Goal: Task Accomplishment & Management: Complete application form

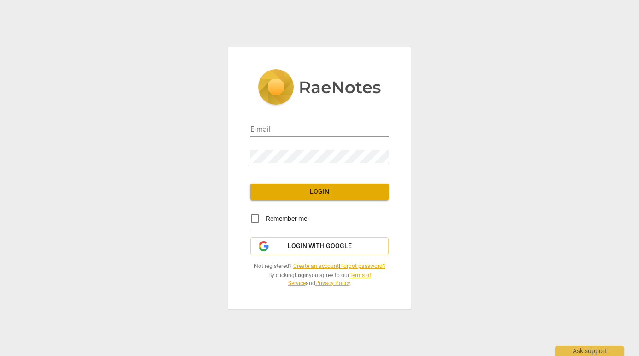
click at [313, 266] on link "Create an account" at bounding box center [316, 266] width 46 height 6
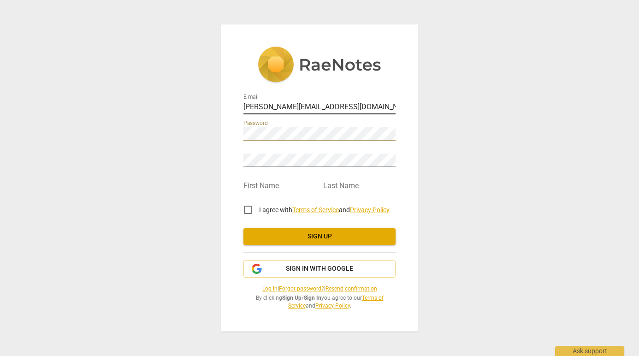
click at [280, 110] on input "[PERSON_NAME][EMAIL_ADDRESS][DOMAIN_NAME]" at bounding box center [319, 107] width 152 height 13
type input "[EMAIL_ADDRESS][DOMAIN_NAME]"
click at [446, 157] on div "E-mail [EMAIL_ADDRESS][DOMAIN_NAME] Password Retype Password First Name Last Na…" at bounding box center [319, 178] width 639 height 356
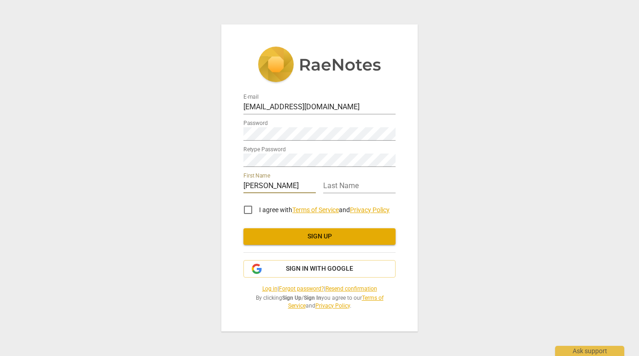
type input "[PERSON_NAME]"
type input "Aylett"
click at [243, 212] on input "I agree with Terms of Service and Privacy Policy" at bounding box center [248, 210] width 22 height 22
checkbox input "true"
click at [324, 239] on span "Sign up" at bounding box center [319, 236] width 137 height 9
